Goal: Task Accomplishment & Management: Manage account settings

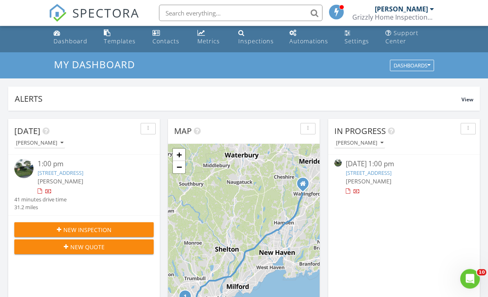
scroll to position [11, 0]
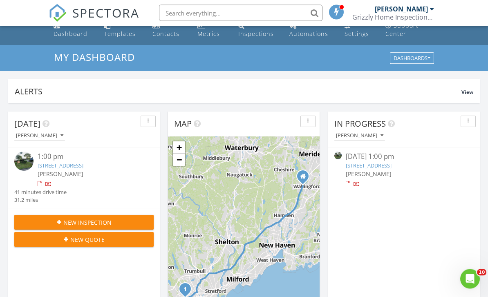
click at [18, 168] on img at bounding box center [23, 161] width 19 height 19
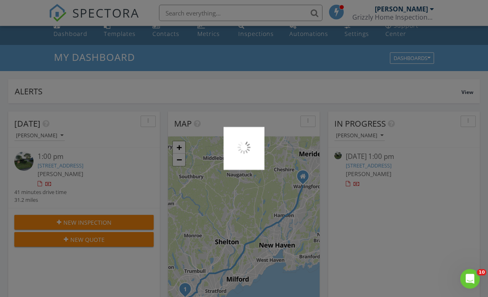
scroll to position [37, 0]
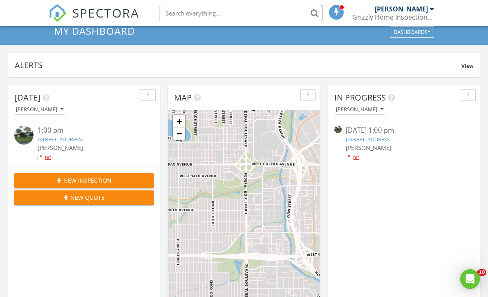
scroll to position [745, 489]
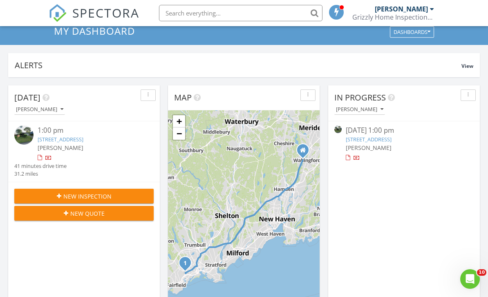
click at [79, 140] on link "151 May St, Fairfield, CT 06825" at bounding box center [61, 139] width 46 height 7
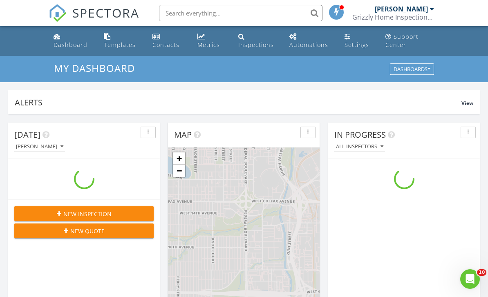
scroll to position [745, 489]
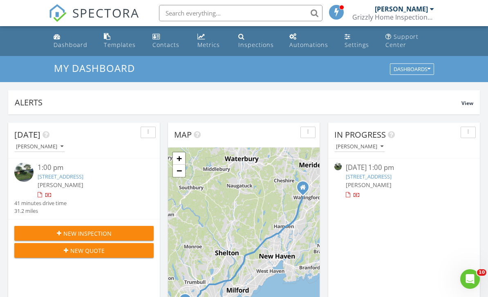
click at [74, 178] on link "151 May St, Fairfield, CT 06825" at bounding box center [61, 176] width 46 height 7
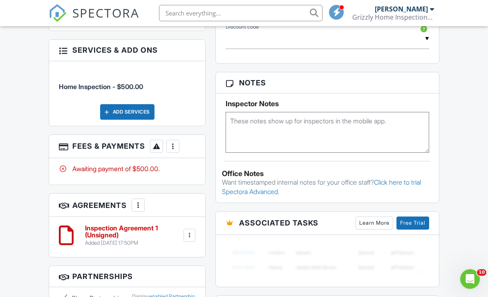
click at [146, 120] on div "Add Services" at bounding box center [127, 112] width 54 height 16
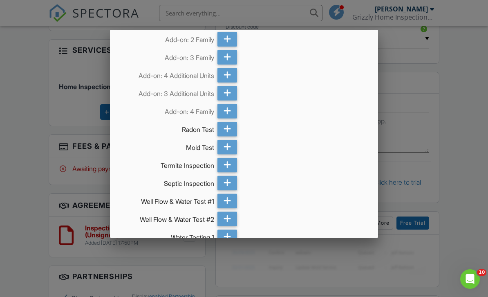
scroll to position [162, 0]
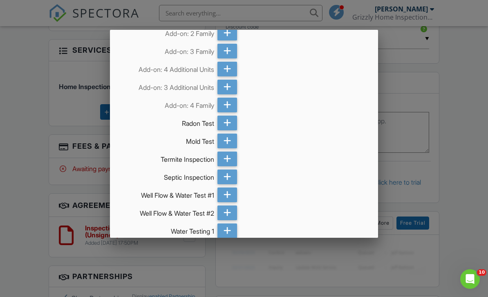
click at [226, 122] on icon at bounding box center [228, 123] width 8 height 15
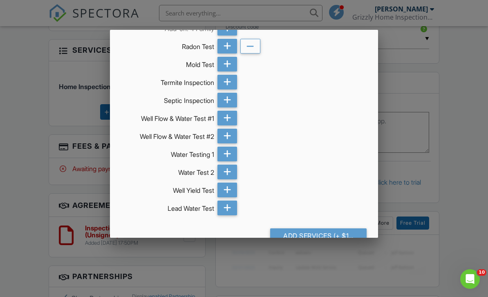
scroll to position [238, 0]
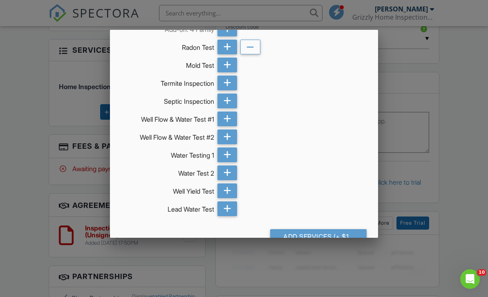
click at [342, 238] on div "Add Services (+ $150.0)" at bounding box center [318, 236] width 97 height 15
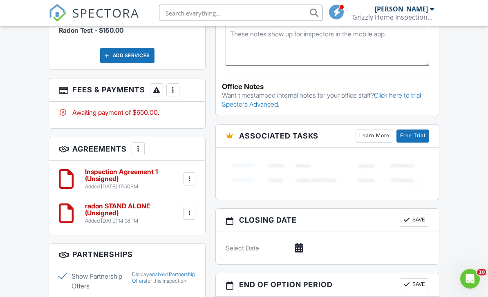
scroll to position [665, 0]
